Goal: Check status: Check status

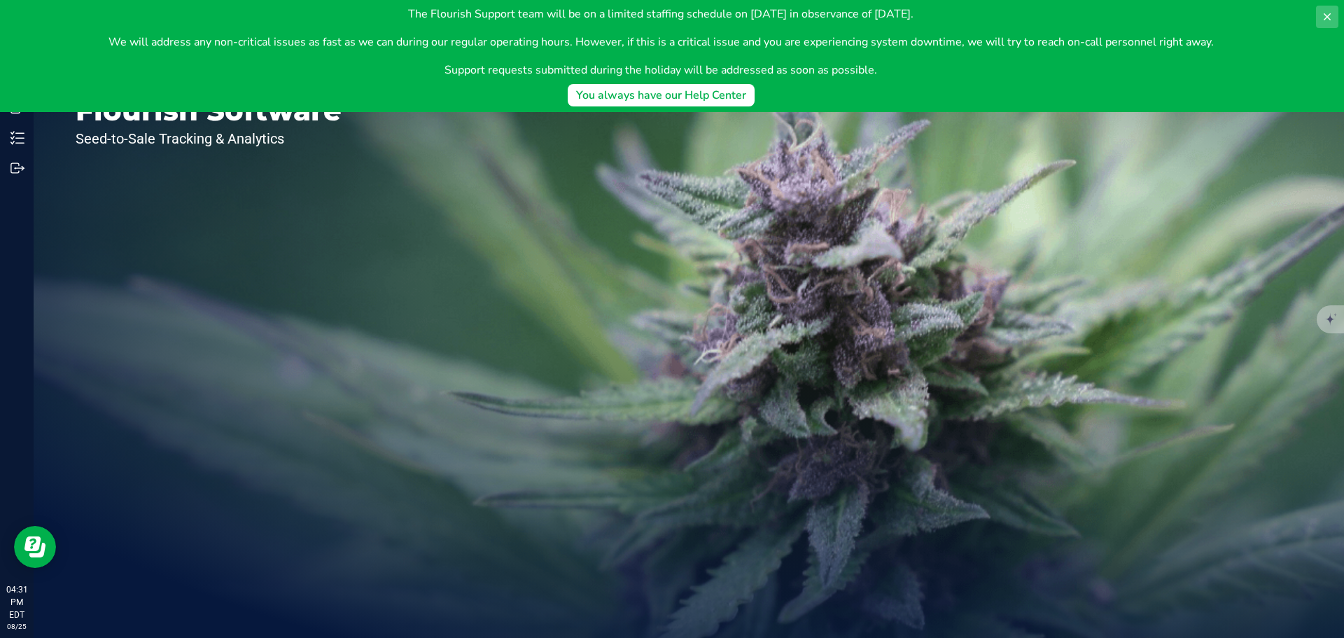
click at [1330, 9] on button at bounding box center [1327, 17] width 22 height 22
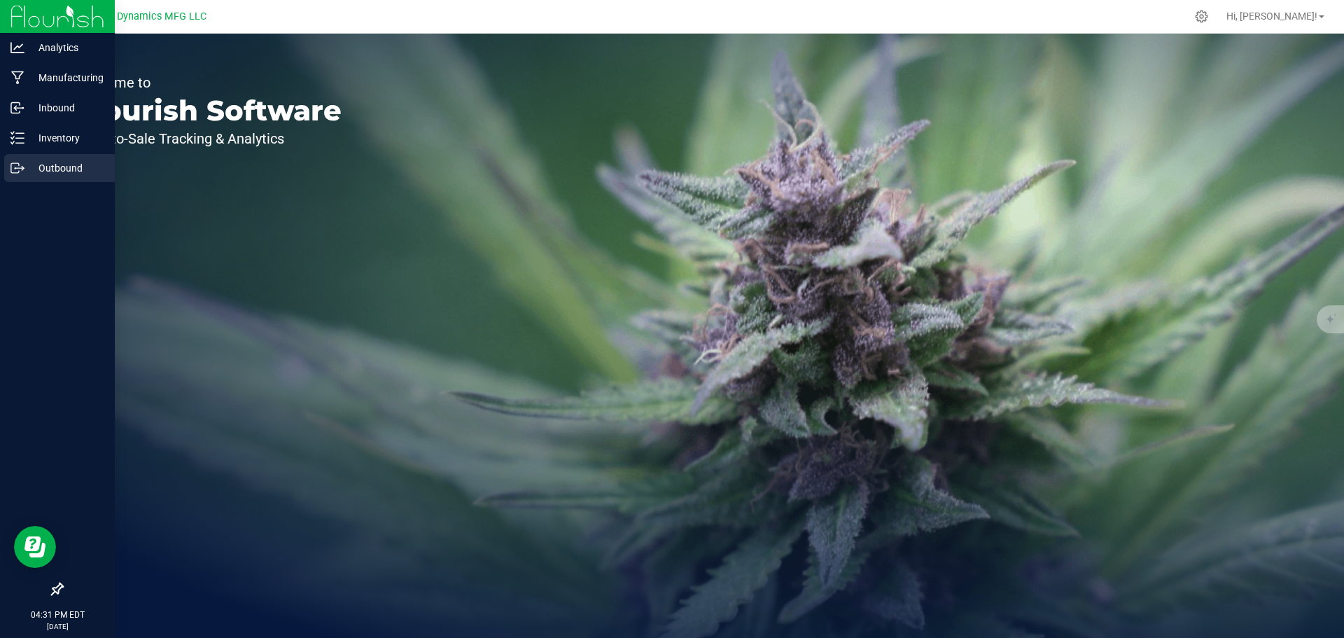
click at [43, 173] on p "Outbound" at bounding box center [66, 168] width 84 height 17
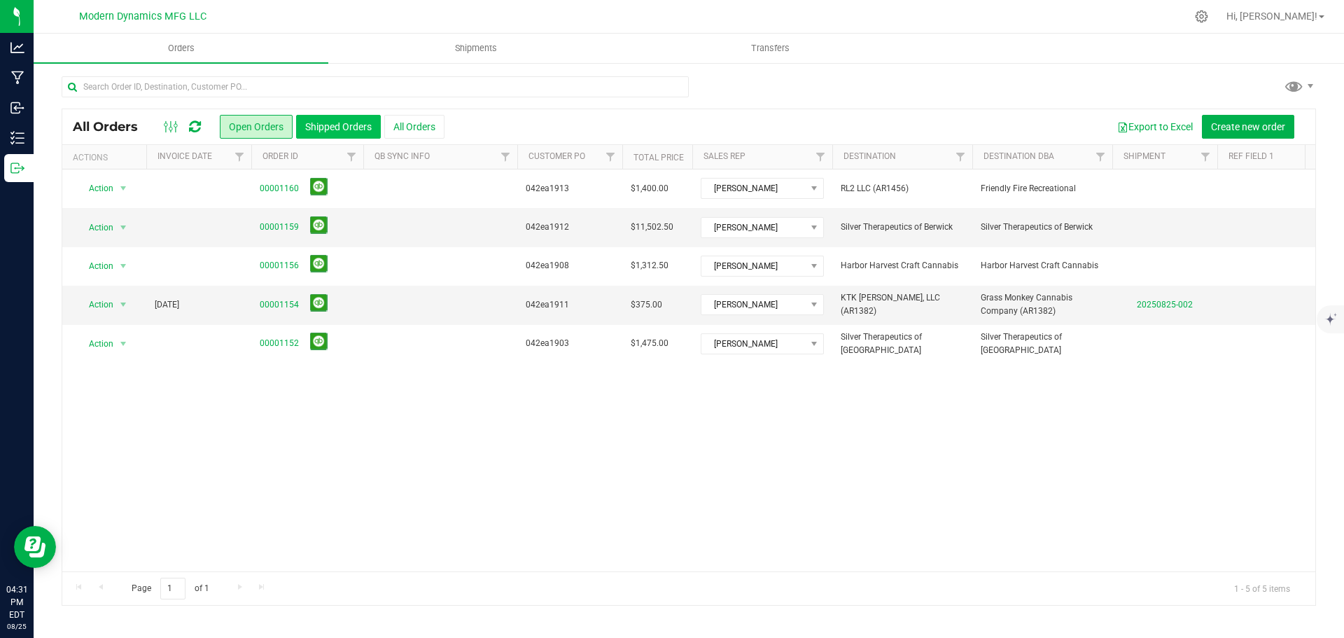
click at [351, 124] on button "Shipped Orders" at bounding box center [338, 127] width 85 height 24
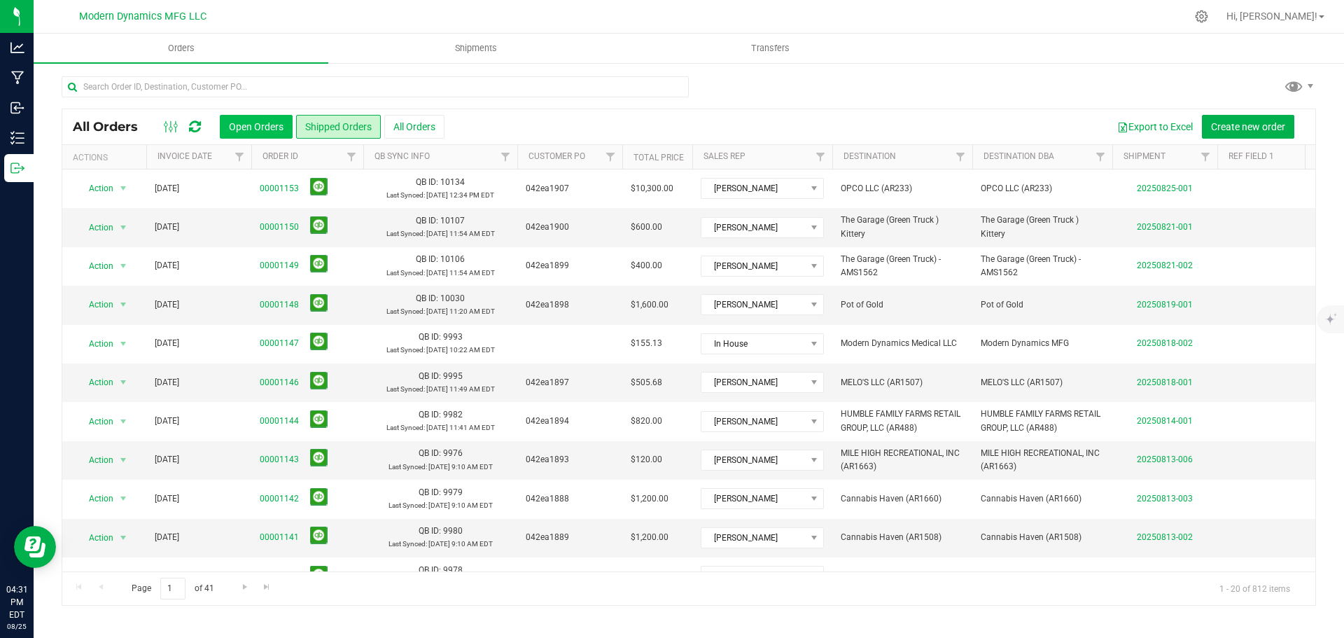
click at [256, 129] on button "Open Orders" at bounding box center [256, 127] width 73 height 24
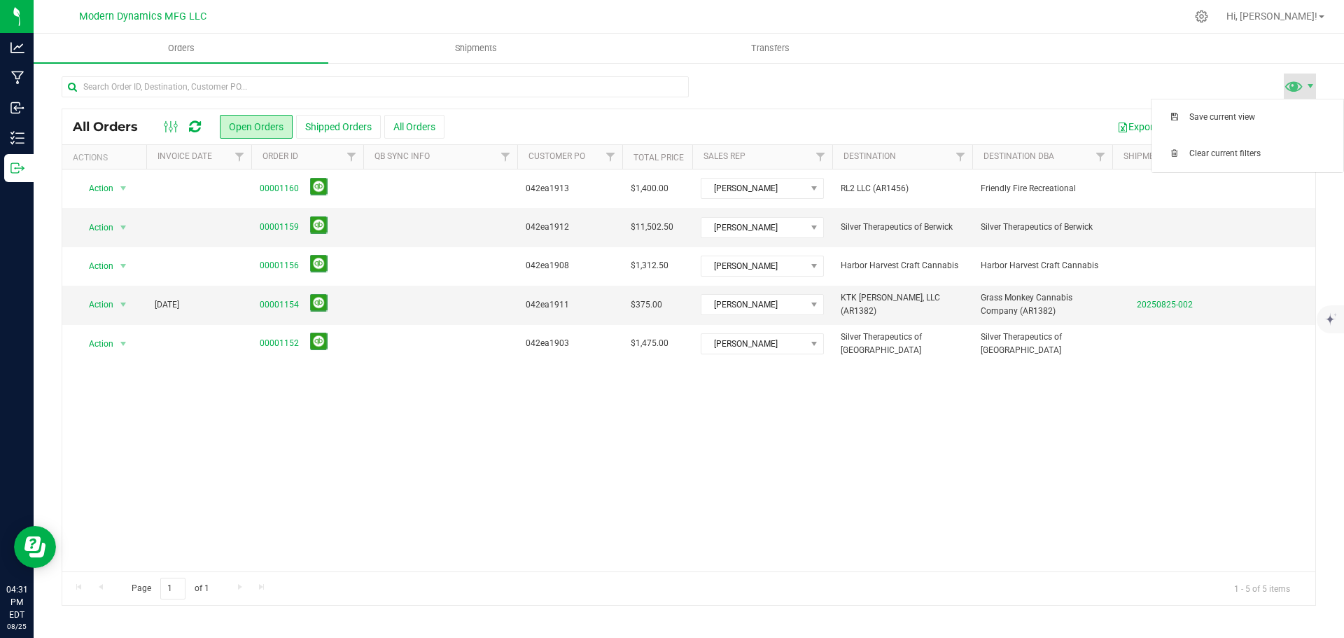
click at [1306, 92] on span at bounding box center [1299, 85] width 32 height 25
click at [911, 84] on div at bounding box center [689, 92] width 1254 height 32
click at [339, 125] on button "Shipped Orders" at bounding box center [338, 127] width 85 height 24
